Goal: Check status: Check status

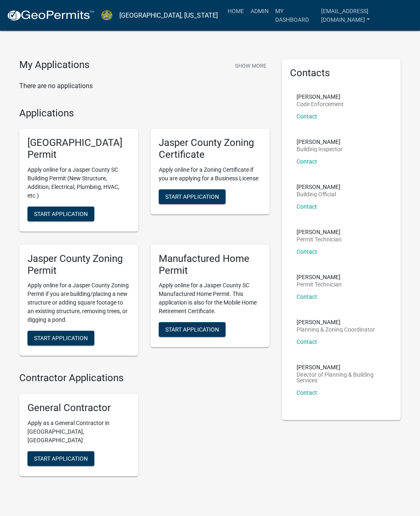
click at [253, 11] on link "Admin" at bounding box center [259, 11] width 25 height 16
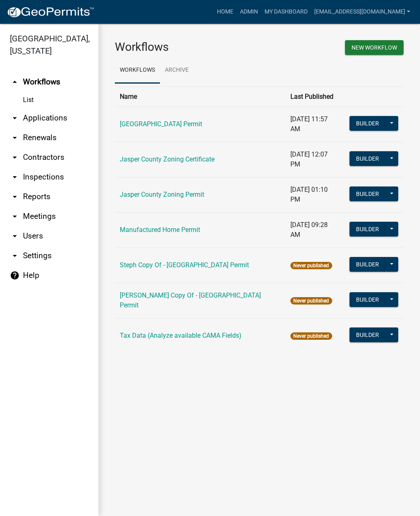
click at [46, 120] on link "arrow_drop_down Applications" at bounding box center [49, 118] width 98 height 20
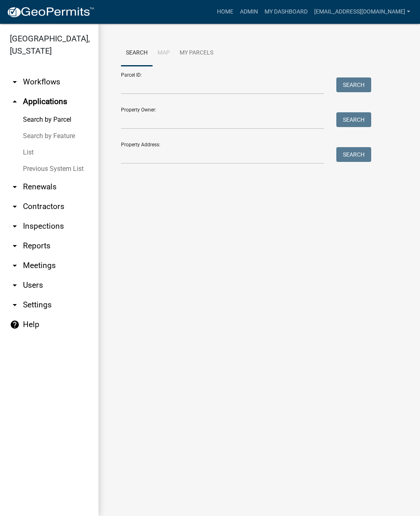
click at [27, 154] on link "List" at bounding box center [49, 152] width 98 height 16
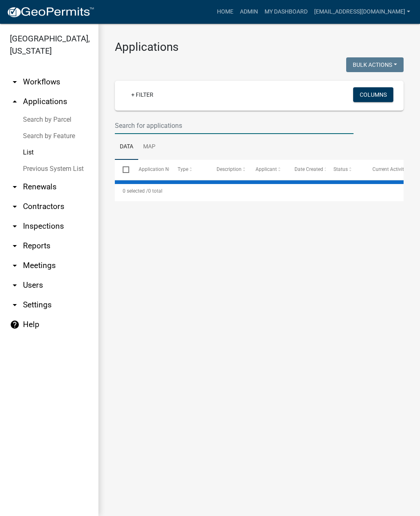
click at [210, 126] on input "text" at bounding box center [234, 125] width 239 height 17
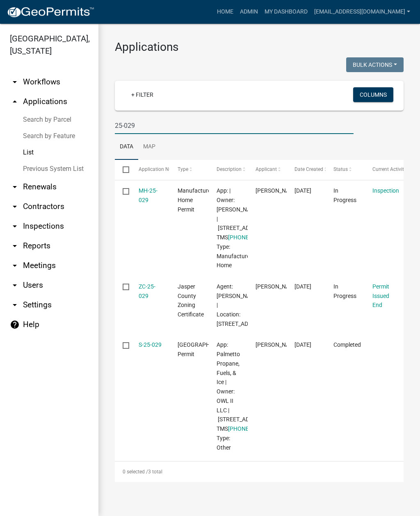
scroll to position [65, 0]
type input "25-029"
click at [146, 187] on link "MH-25-029" at bounding box center [148, 195] width 19 height 16
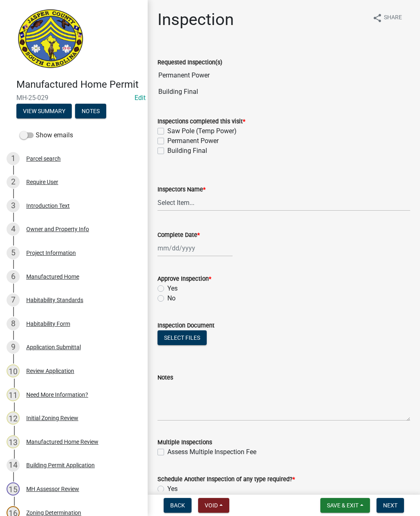
click at [42, 116] on button "View Summary" at bounding box center [43, 111] width 55 height 15
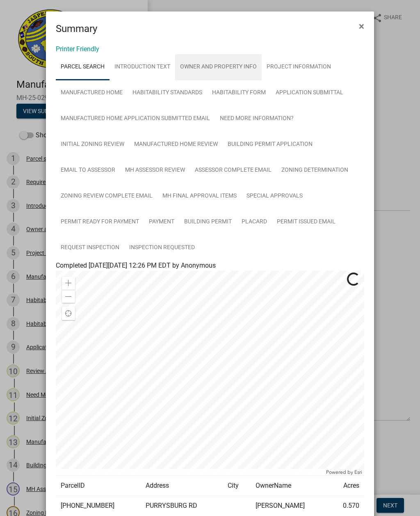
click at [230, 62] on link "Owner and Property Info" at bounding box center [218, 67] width 87 height 26
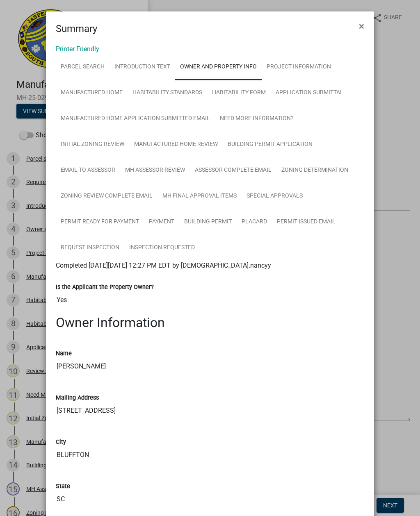
click at [361, 26] on span "×" at bounding box center [361, 26] width 5 height 11
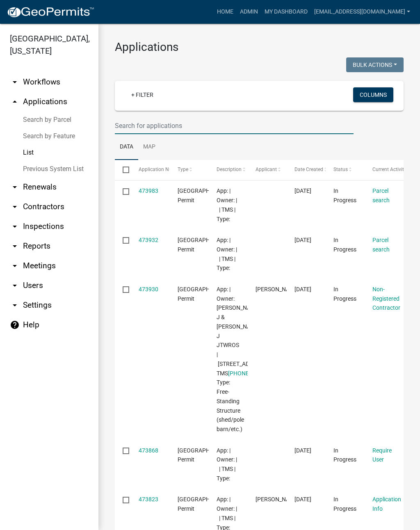
click at [218, 126] on input "text" at bounding box center [234, 125] width 239 height 17
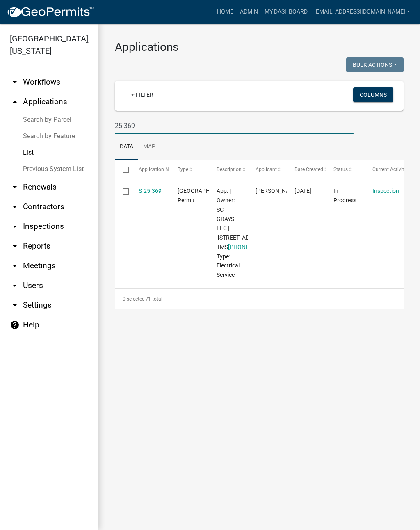
type input "25-369"
click at [145, 189] on link "S-25-369" at bounding box center [150, 190] width 23 height 7
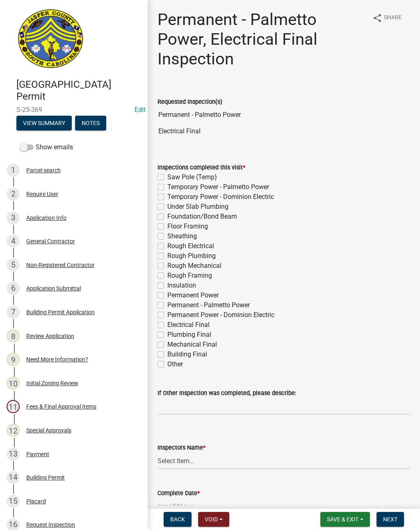
click at [35, 123] on button "View Summary" at bounding box center [43, 123] width 55 height 15
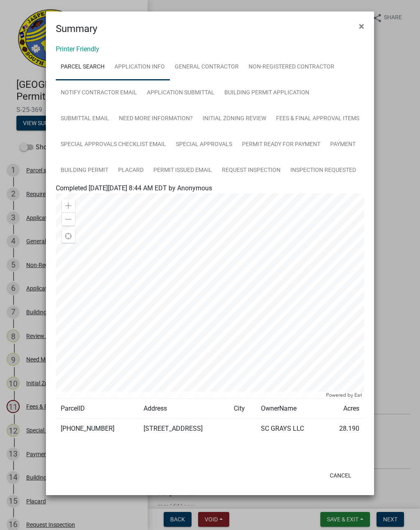
click at [137, 66] on link "Application Info" at bounding box center [140, 67] width 60 height 26
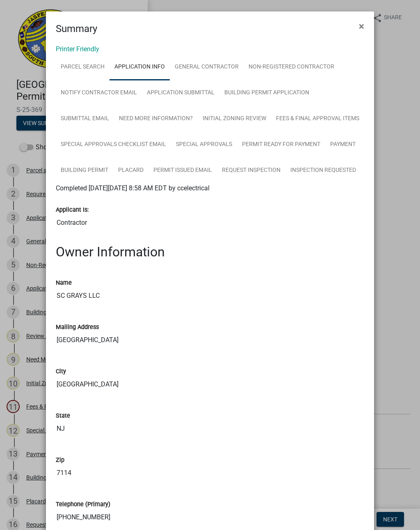
click at [368, 26] on button "×" at bounding box center [361, 26] width 18 height 23
